Goal: Information Seeking & Learning: Stay updated

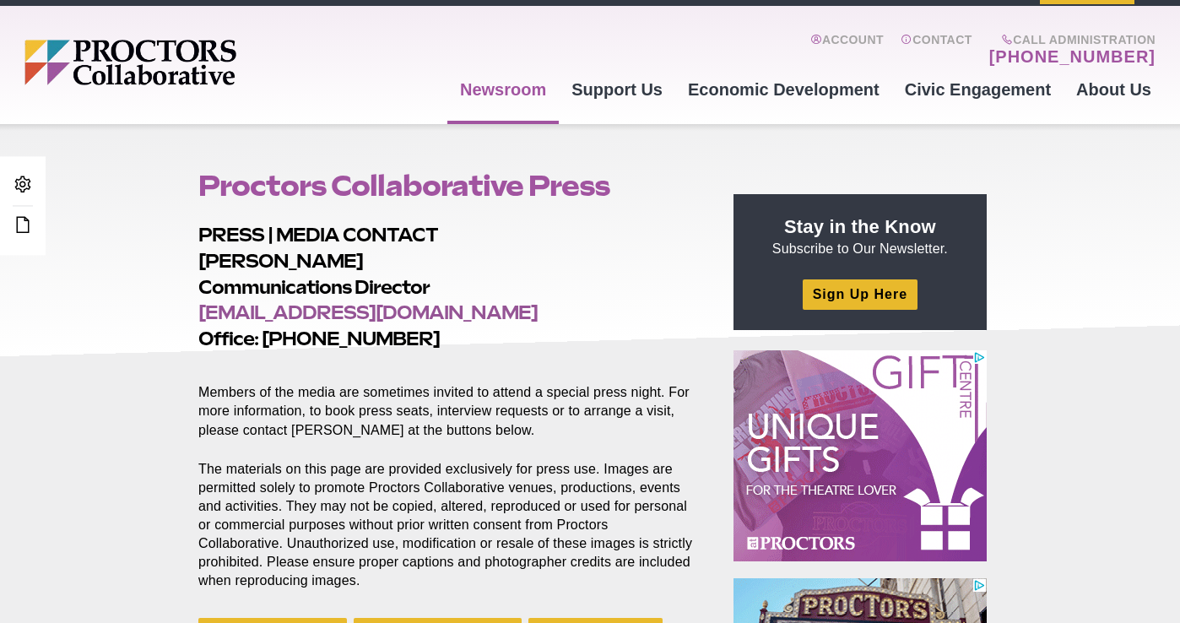
scroll to position [557, 0]
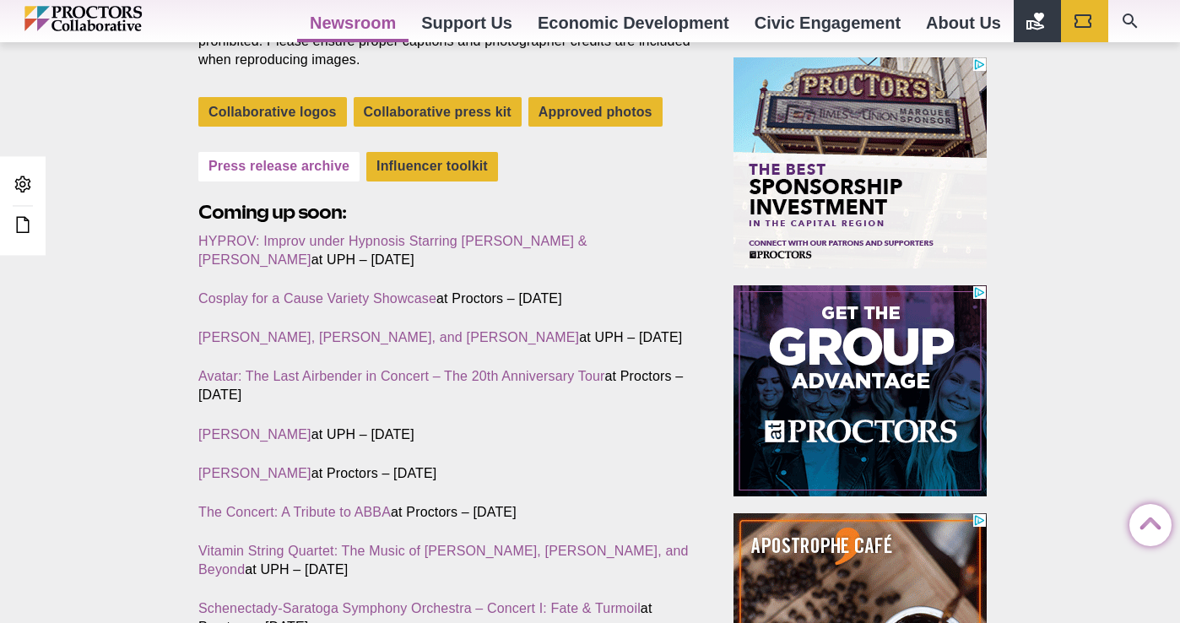
click at [279, 169] on link "Press release archive" at bounding box center [278, 167] width 161 height 30
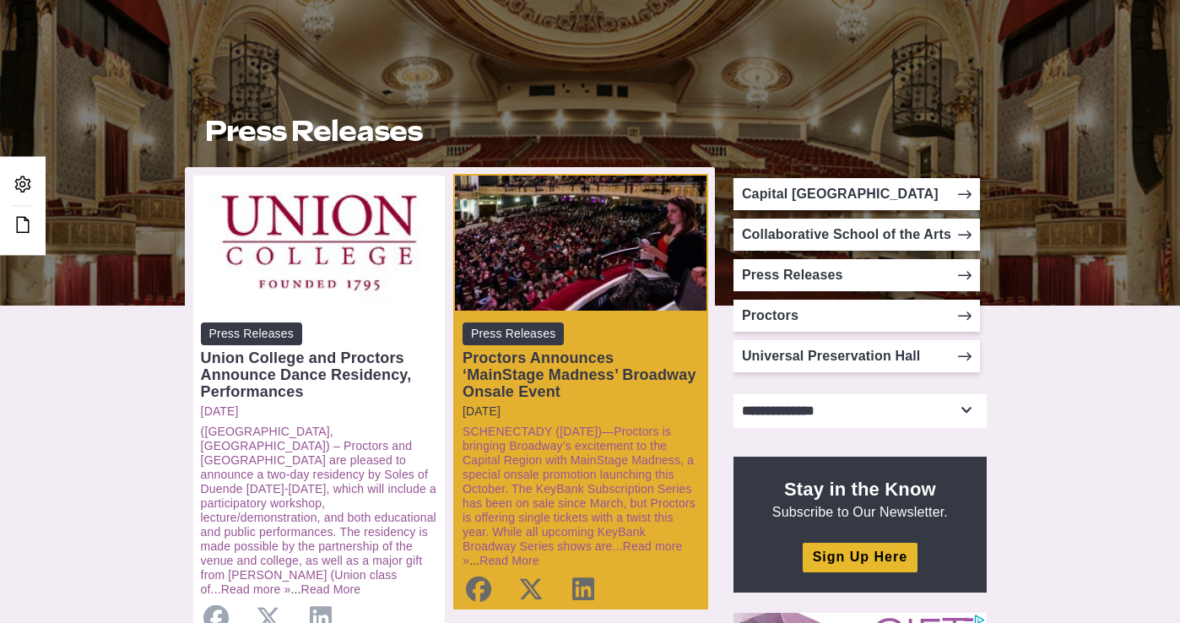
scroll to position [295, 0]
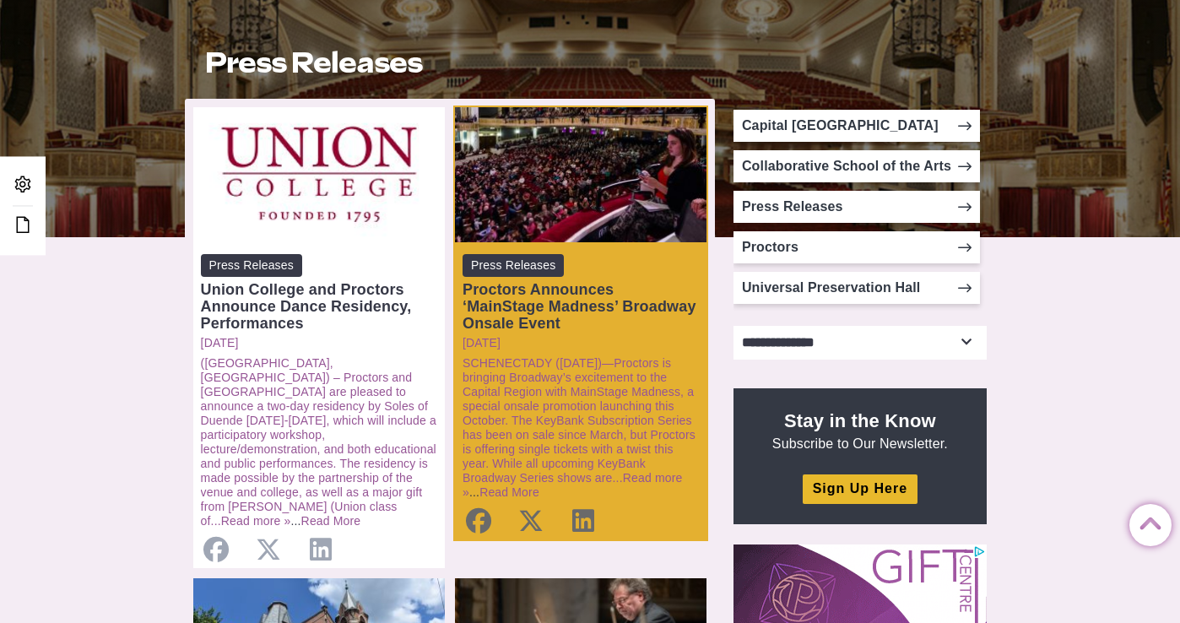
click at [580, 290] on div "Proctors Announces ‘MainStage Madness’ Broadway Onsale Event" at bounding box center [581, 306] width 236 height 51
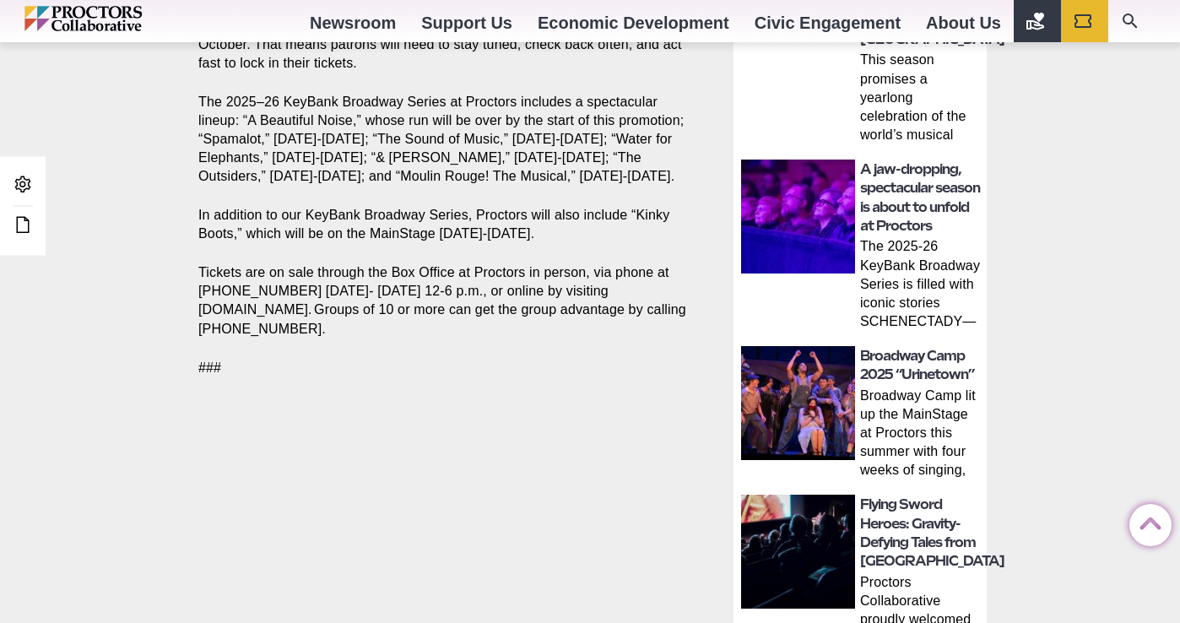
scroll to position [616, 0]
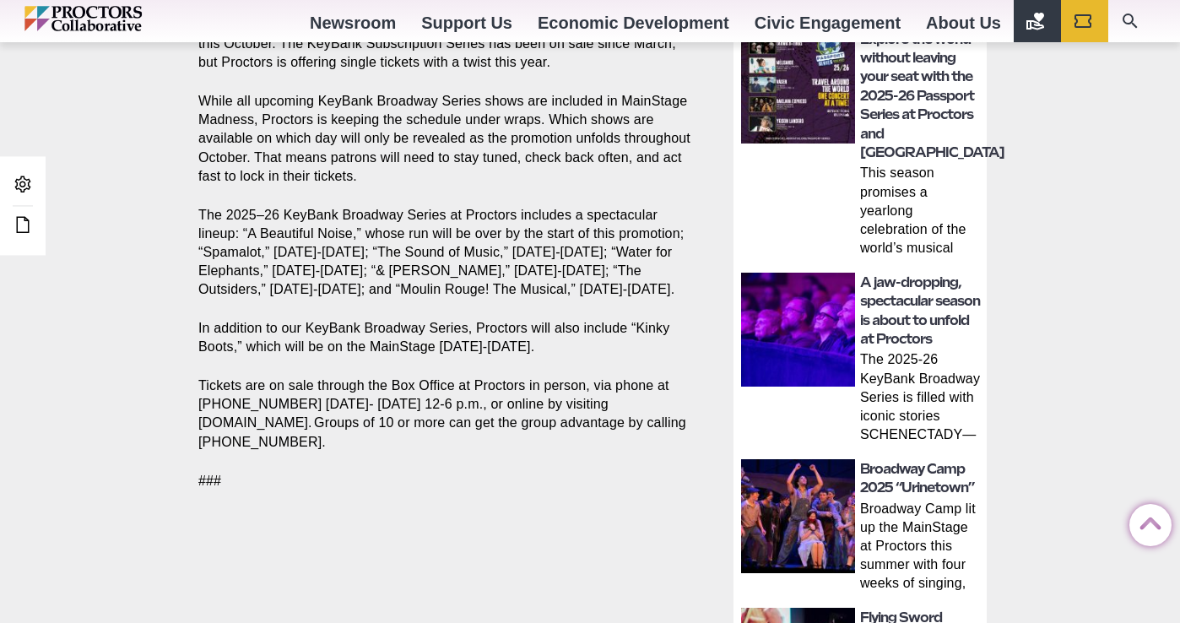
drag, startPoint x: 348, startPoint y: 442, endPoint x: 122, endPoint y: 393, distance: 231.4
click at [122, 393] on div "Press Releases * Proctors Proctors Announces ‘MainStage Madness’ Broadway Onsal…" at bounding box center [590, 596] width 1180 height 2104
copy p "Tickets are on sale through the Box Office at Proctors in person, via phone at …"
